Goal: Task Accomplishment & Management: Manage account settings

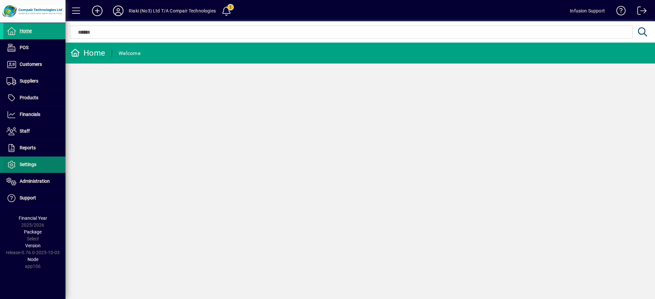
click at [36, 166] on link "Settings" at bounding box center [34, 165] width 62 height 16
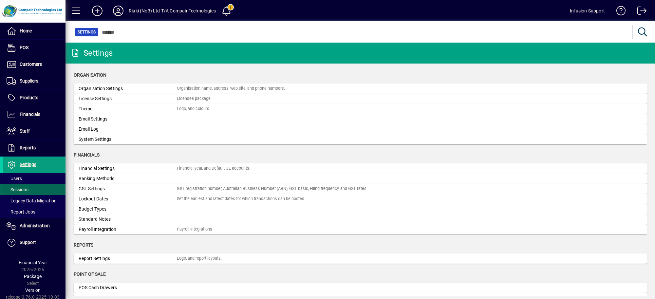
click at [25, 186] on span at bounding box center [34, 190] width 62 height 16
